Goal: Information Seeking & Learning: Find specific fact

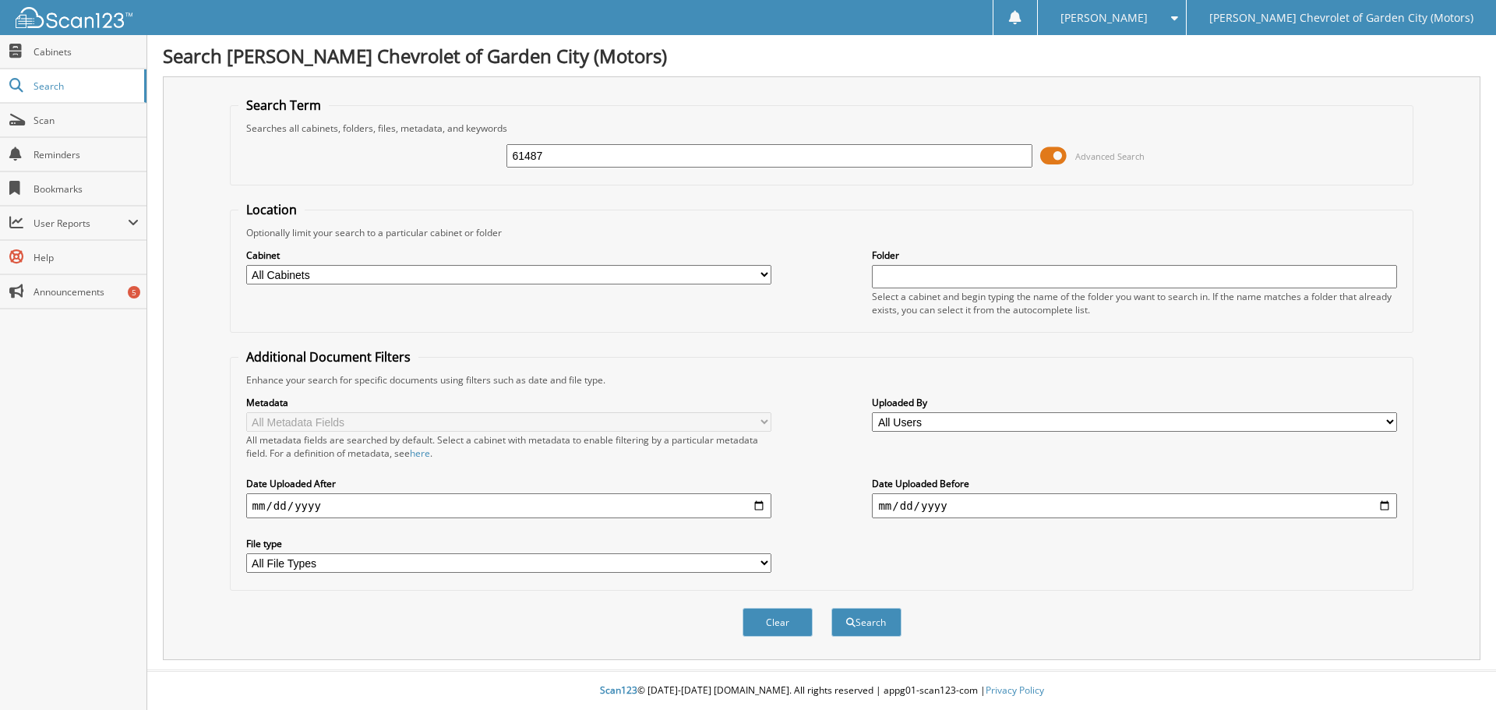
type input "61487"
click at [832, 608] on button "Search" at bounding box center [867, 622] width 70 height 29
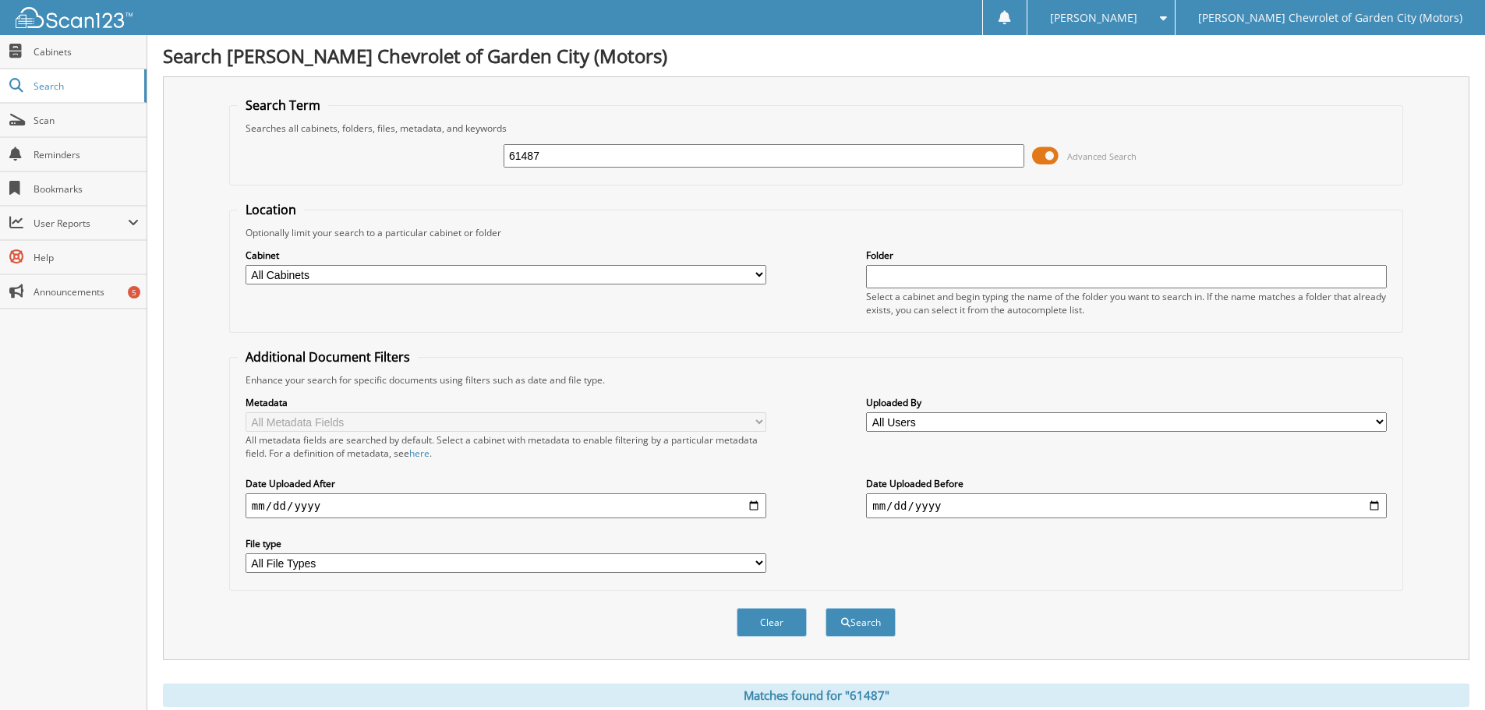
click at [804, 233] on div "Optionally limit your search to a particular cabinet or folder" at bounding box center [816, 232] width 1157 height 13
click at [862, 618] on button "Search" at bounding box center [860, 622] width 70 height 29
click at [306, 507] on input "date" at bounding box center [506, 505] width 521 height 25
click at [349, 507] on input "date" at bounding box center [506, 505] width 521 height 25
click at [753, 507] on input "date" at bounding box center [506, 505] width 521 height 25
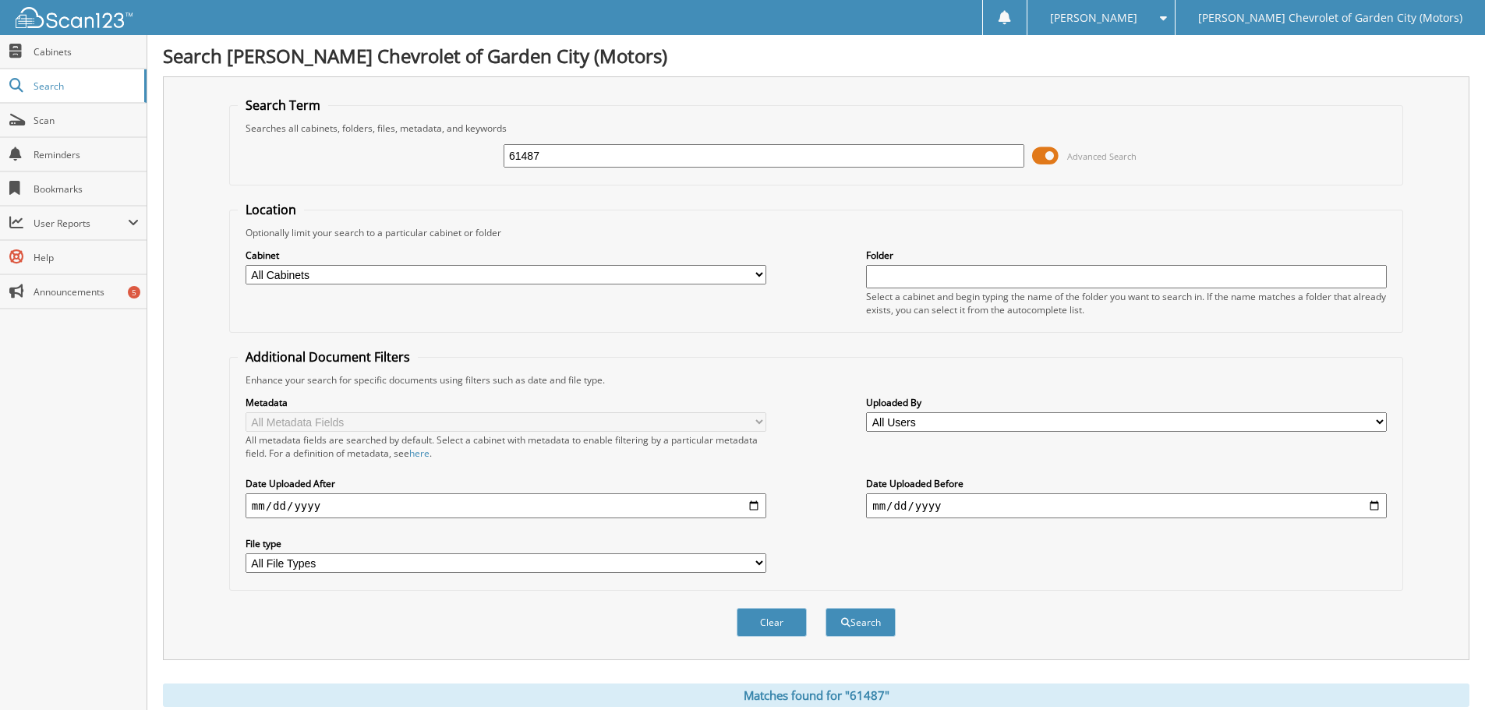
type input "[DATE]"
click at [318, 503] on input "[DATE]" at bounding box center [506, 505] width 521 height 25
click at [931, 507] on input "date" at bounding box center [1126, 505] width 521 height 25
click at [1373, 508] on input "date" at bounding box center [1126, 505] width 521 height 25
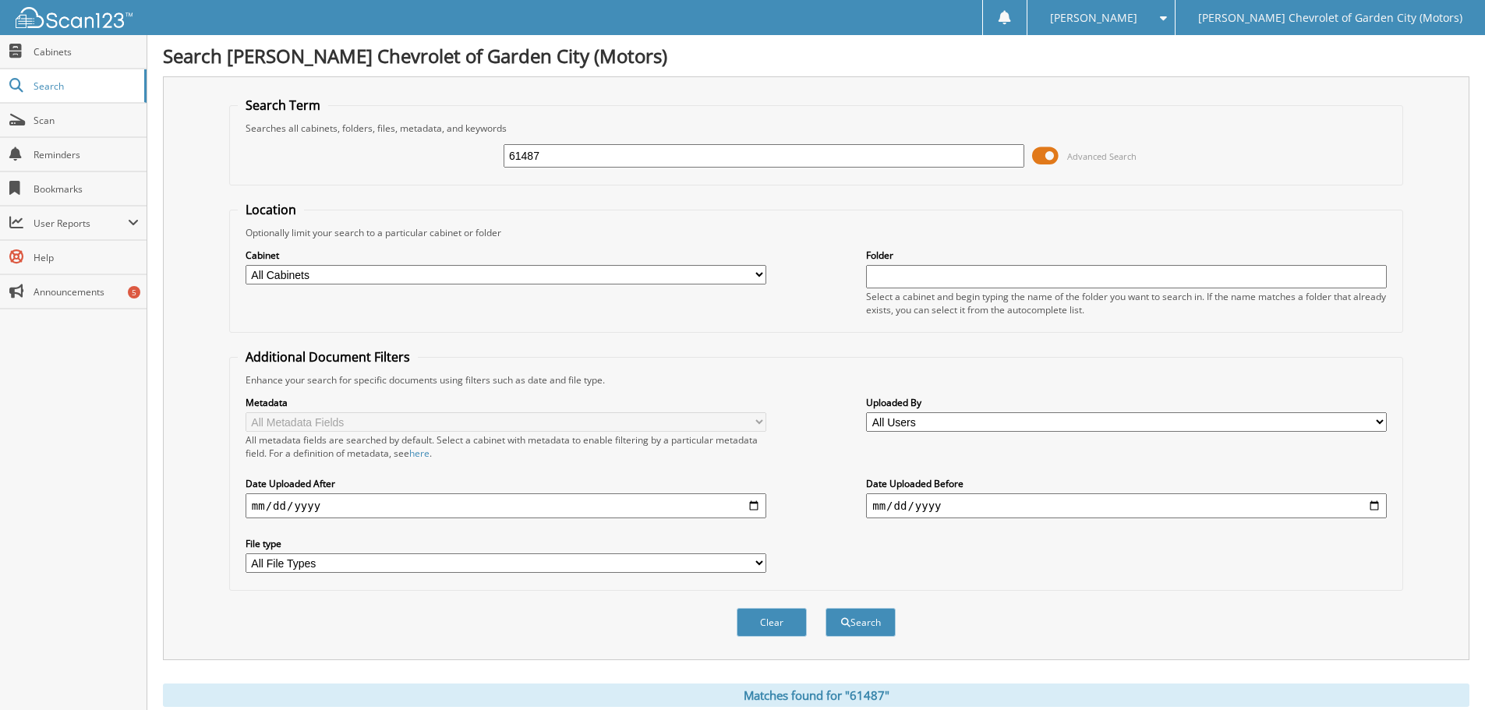
click at [783, 330] on fieldset "Location Optionally limit your search to a particular cabinet or folder Cabinet…" at bounding box center [816, 267] width 1174 height 132
click at [850, 627] on button "Search" at bounding box center [860, 622] width 70 height 29
